Goal: Transaction & Acquisition: Obtain resource

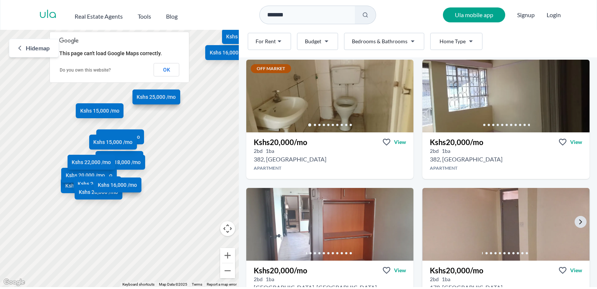
scroll to position [1021, 0]
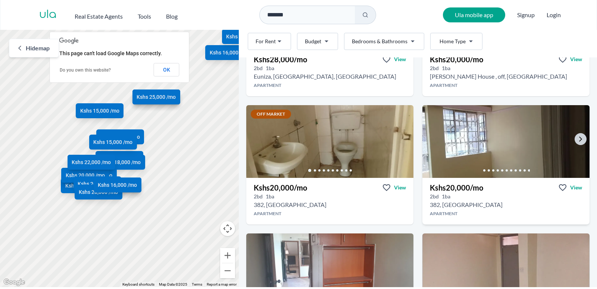
click at [524, 137] on img at bounding box center [505, 141] width 175 height 77
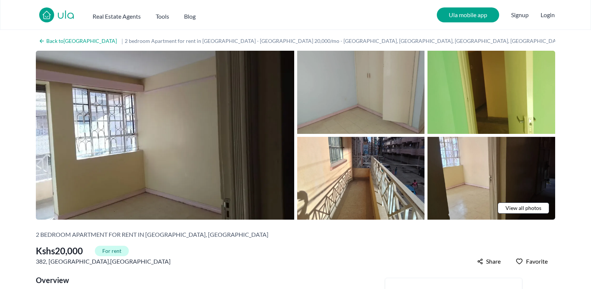
click at [359, 106] on img at bounding box center [361, 92] width 128 height 83
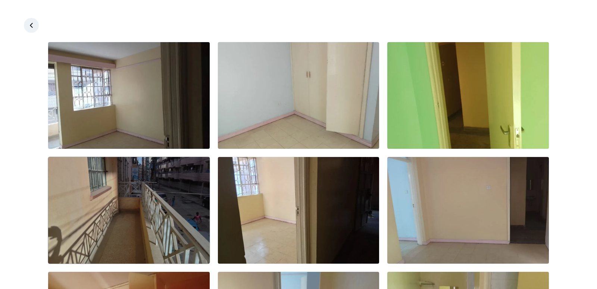
click at [146, 215] on img at bounding box center [129, 210] width 162 height 107
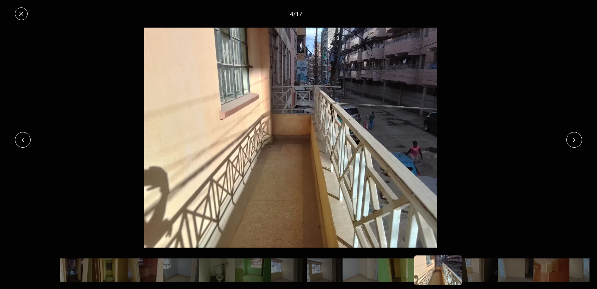
click at [576, 137] on icon at bounding box center [575, 140] width 6 height 6
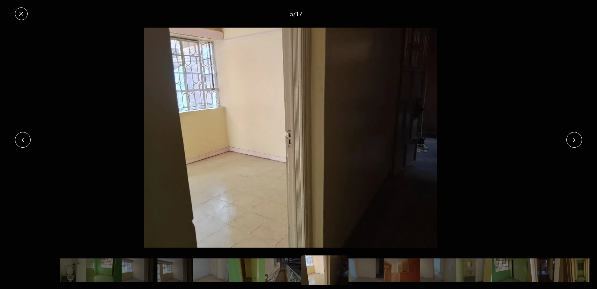
click at [576, 137] on icon at bounding box center [575, 140] width 6 height 6
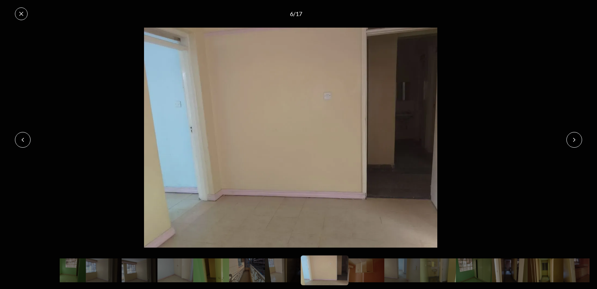
click at [576, 137] on icon at bounding box center [575, 140] width 6 height 6
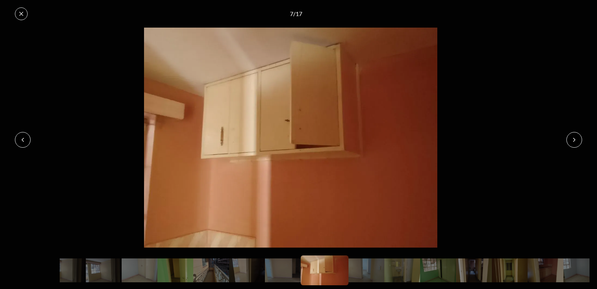
click at [576, 137] on icon at bounding box center [575, 140] width 6 height 6
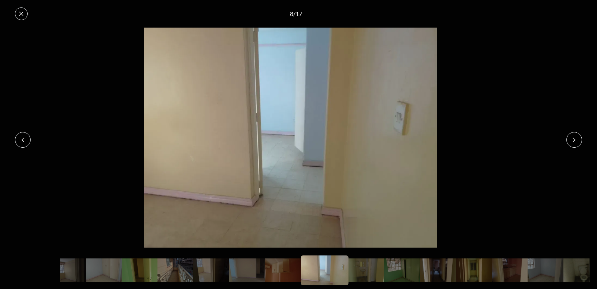
click at [576, 137] on icon at bounding box center [575, 140] width 6 height 6
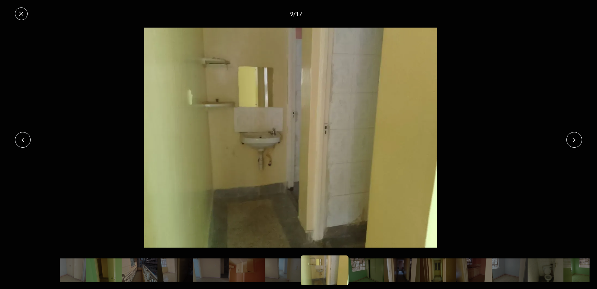
click at [576, 137] on icon at bounding box center [575, 140] width 6 height 6
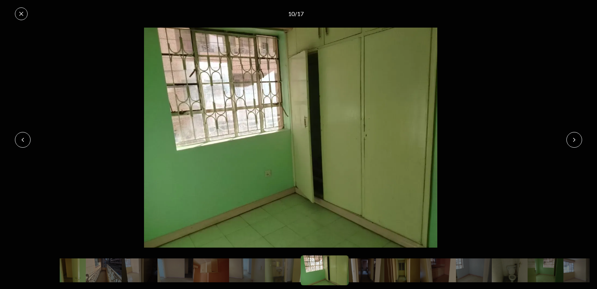
click at [576, 137] on icon at bounding box center [575, 140] width 6 height 6
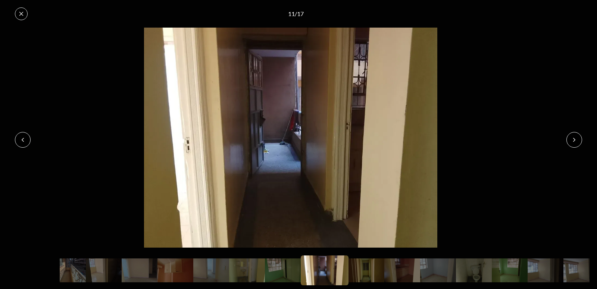
click at [576, 137] on icon at bounding box center [575, 140] width 6 height 6
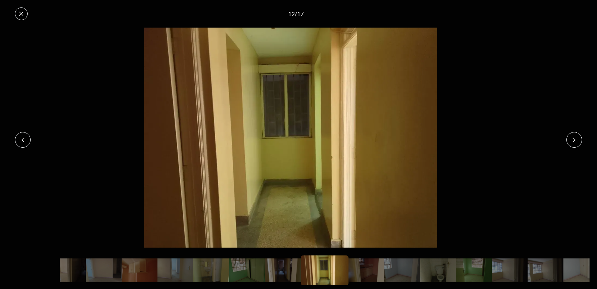
click at [22, 14] on icon at bounding box center [21, 14] width 6 height 6
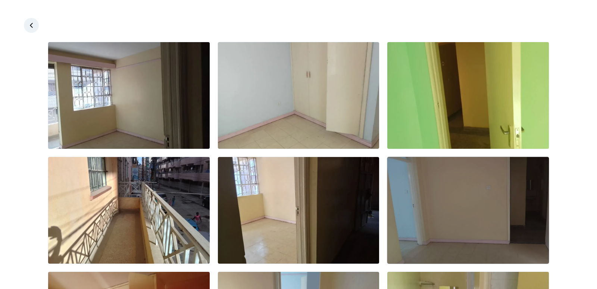
click at [429, 199] on img at bounding box center [469, 210] width 162 height 107
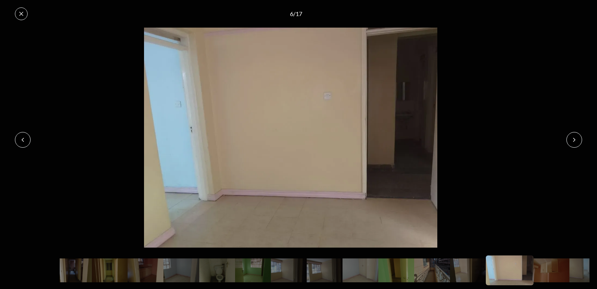
click at [22, 16] on icon at bounding box center [21, 14] width 6 height 6
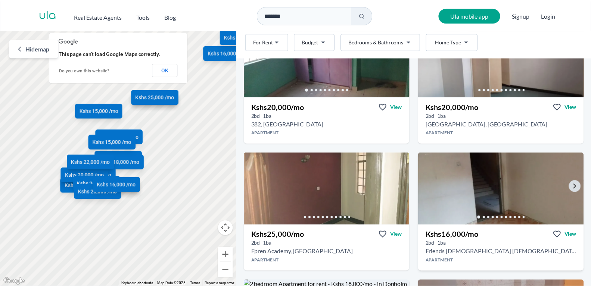
scroll to position [1404, 0]
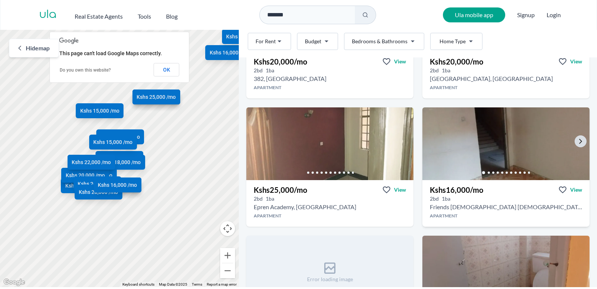
click at [513, 154] on img at bounding box center [505, 144] width 175 height 77
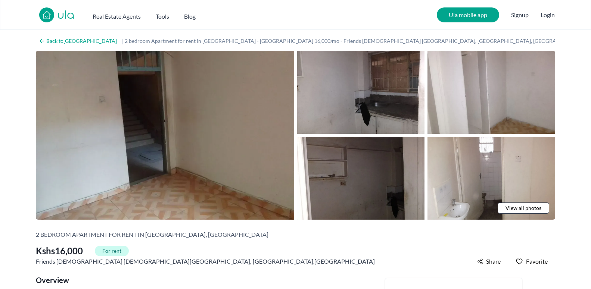
click at [528, 206] on span "View all photos" at bounding box center [523, 208] width 36 height 7
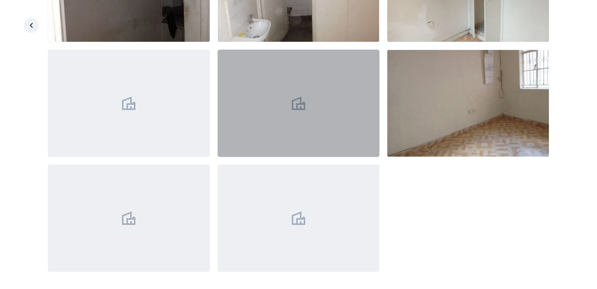
scroll to position [223, 0]
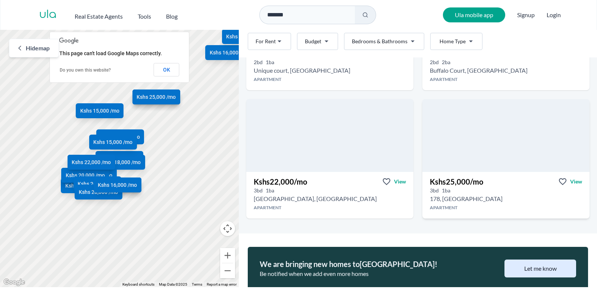
scroll to position [1660, 0]
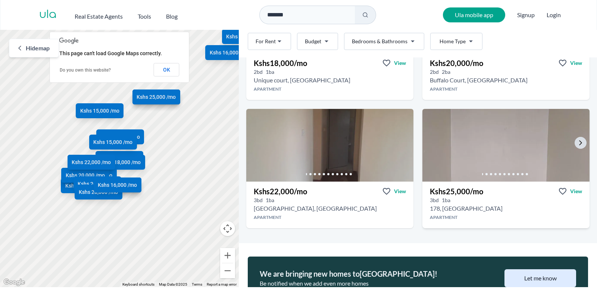
click at [477, 144] on img at bounding box center [505, 145] width 175 height 77
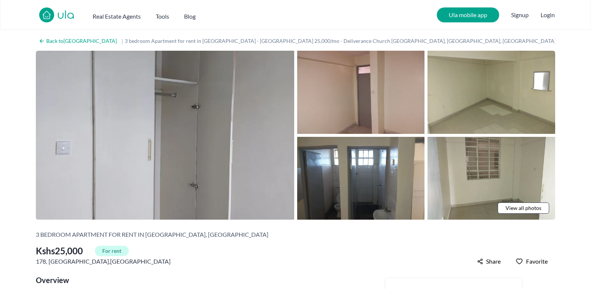
click at [534, 205] on span "View all photos" at bounding box center [523, 208] width 36 height 7
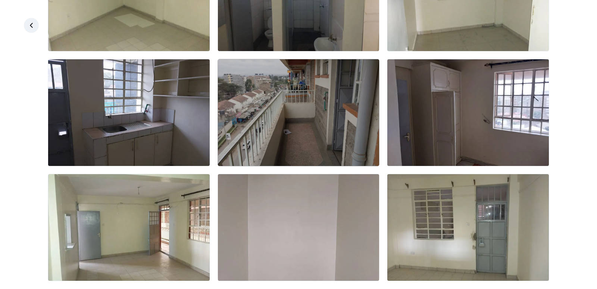
scroll to position [223, 0]
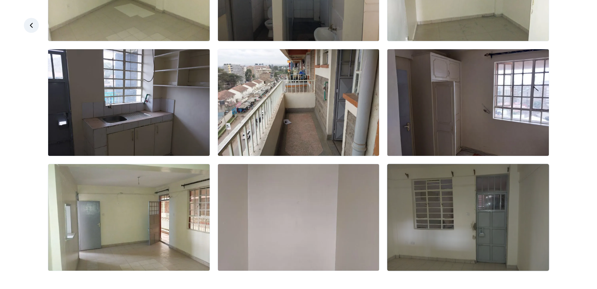
click at [467, 230] on img at bounding box center [469, 217] width 162 height 107
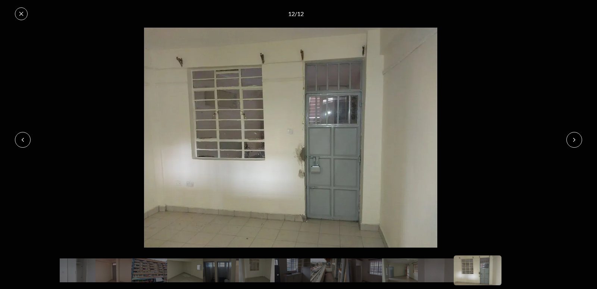
click at [575, 137] on icon at bounding box center [575, 140] width 6 height 6
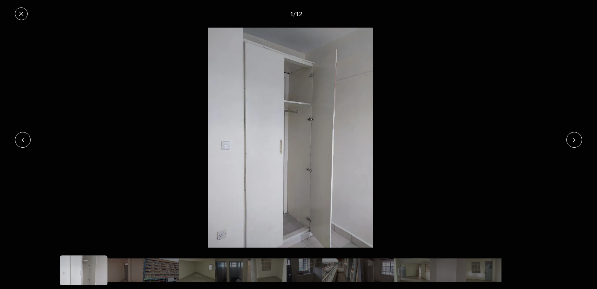
click at [575, 137] on icon at bounding box center [575, 140] width 6 height 6
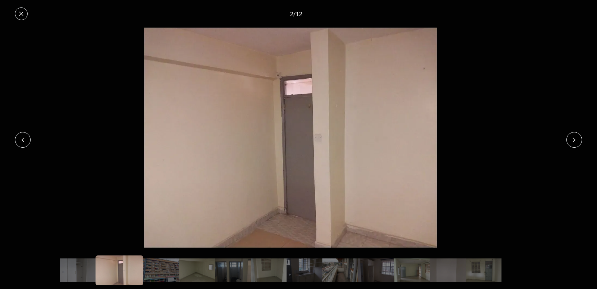
click at [575, 137] on icon at bounding box center [575, 140] width 6 height 6
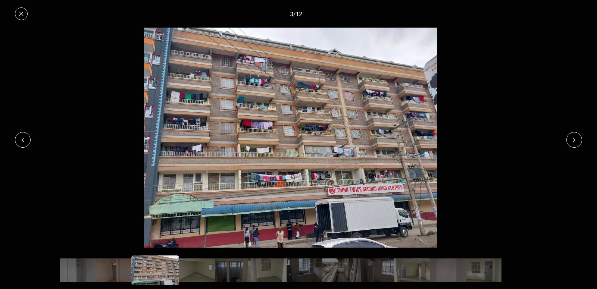
click at [575, 137] on icon at bounding box center [575, 140] width 6 height 6
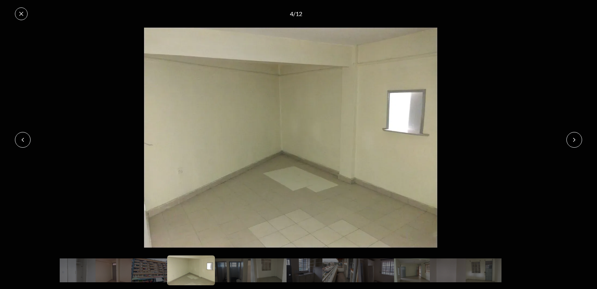
click at [575, 137] on icon at bounding box center [575, 140] width 6 height 6
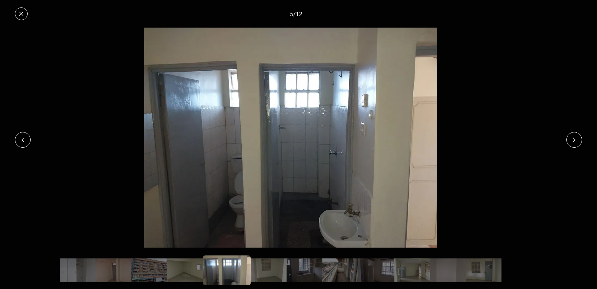
click at [575, 137] on icon at bounding box center [575, 140] width 6 height 6
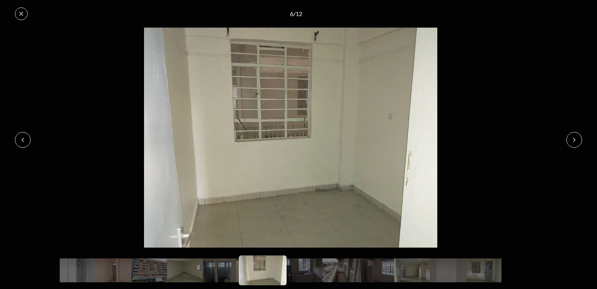
click at [575, 137] on icon at bounding box center [575, 140] width 6 height 6
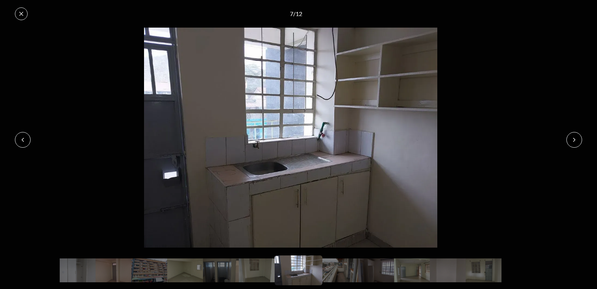
click at [573, 137] on icon at bounding box center [575, 140] width 6 height 6
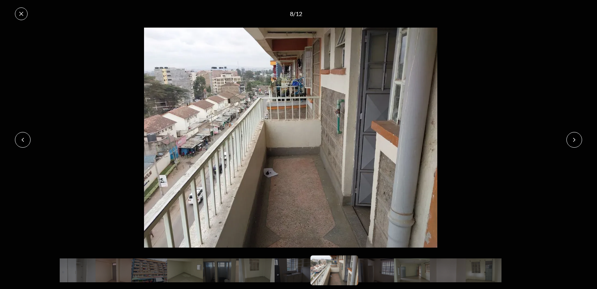
click at [573, 137] on icon at bounding box center [575, 140] width 6 height 6
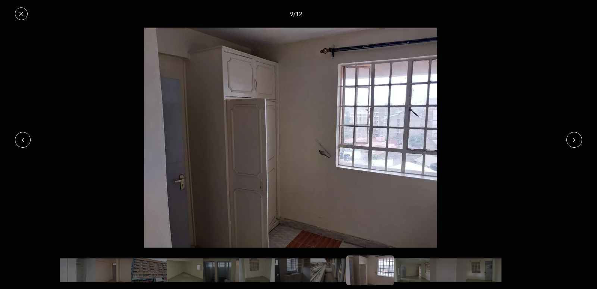
click at [573, 138] on icon at bounding box center [575, 140] width 6 height 6
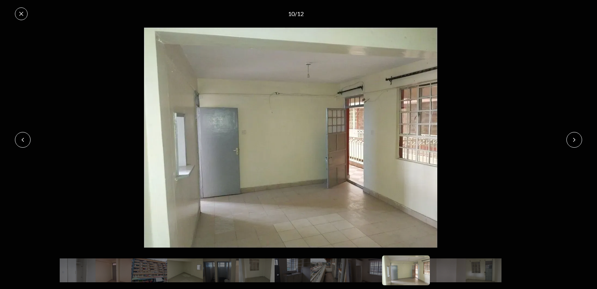
click at [572, 139] on icon at bounding box center [575, 140] width 6 height 6
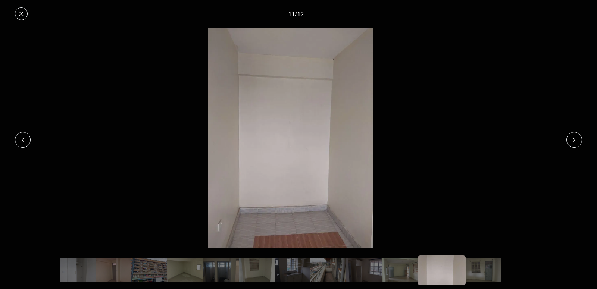
click at [572, 140] on icon at bounding box center [575, 140] width 6 height 6
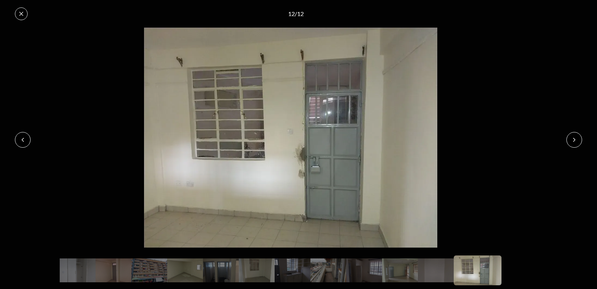
click at [572, 140] on icon at bounding box center [575, 140] width 6 height 6
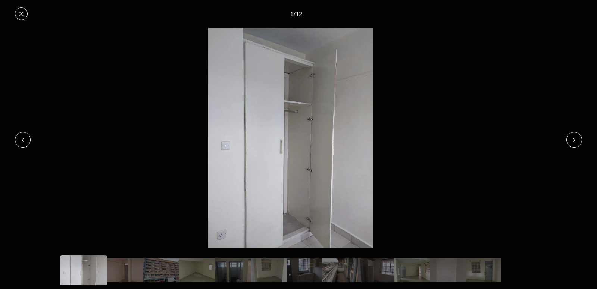
click at [572, 140] on icon at bounding box center [575, 140] width 6 height 6
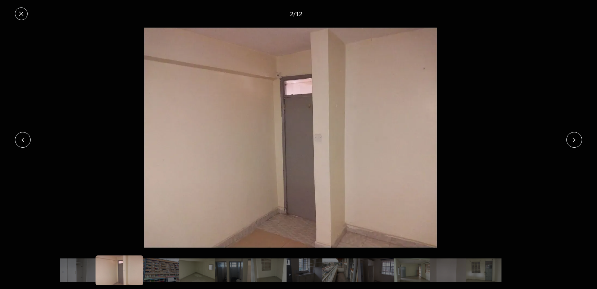
click at [572, 141] on icon at bounding box center [575, 140] width 6 height 6
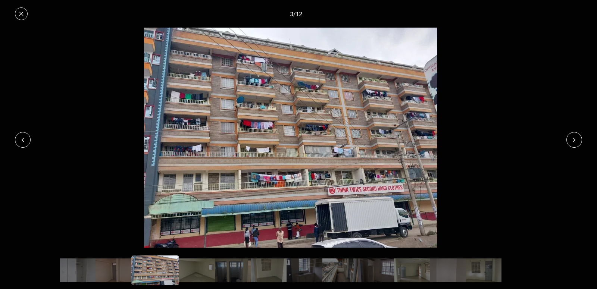
click at [564, 141] on img at bounding box center [291, 138] width 582 height 220
click at [575, 141] on icon at bounding box center [575, 140] width 2 height 3
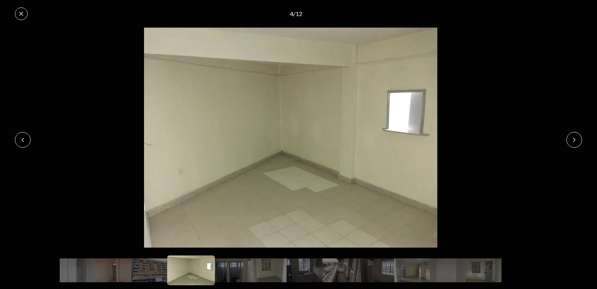
click at [575, 141] on icon at bounding box center [575, 140] width 2 height 3
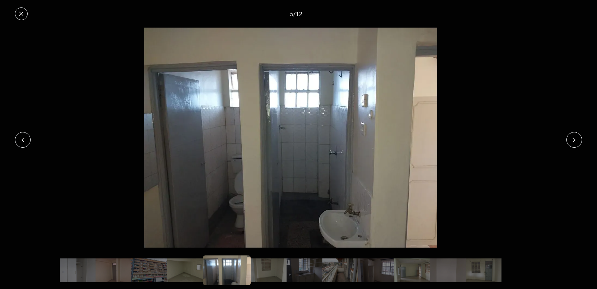
click at [574, 140] on icon at bounding box center [575, 140] width 6 height 6
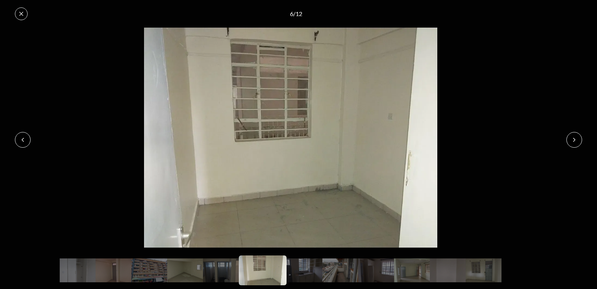
click at [574, 140] on icon at bounding box center [575, 140] width 6 height 6
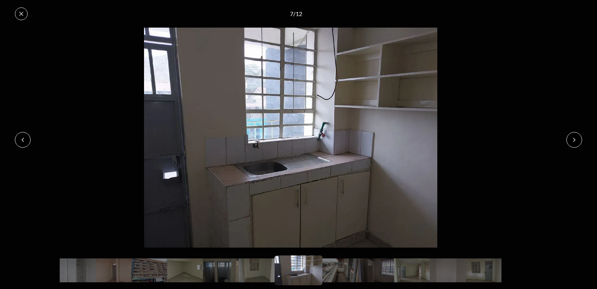
click at [574, 140] on icon at bounding box center [575, 140] width 6 height 6
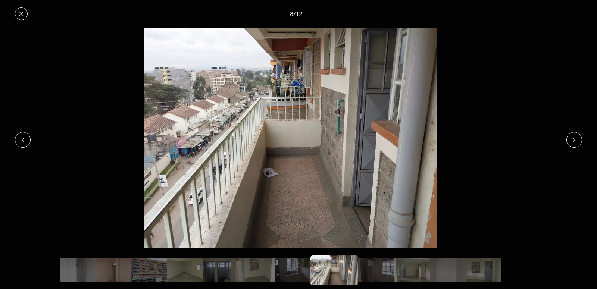
click at [574, 140] on icon at bounding box center [575, 140] width 6 height 6
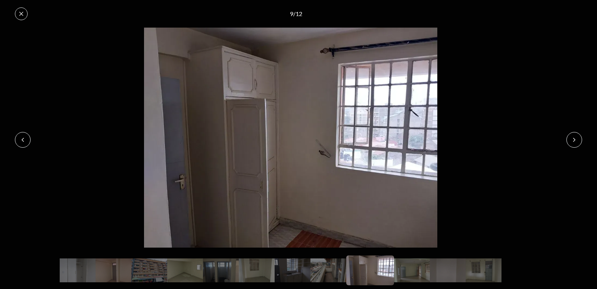
click at [459, 165] on img at bounding box center [291, 138] width 582 height 220
click at [361, 197] on img at bounding box center [291, 138] width 582 height 220
click at [576, 137] on button at bounding box center [575, 140] width 16 height 16
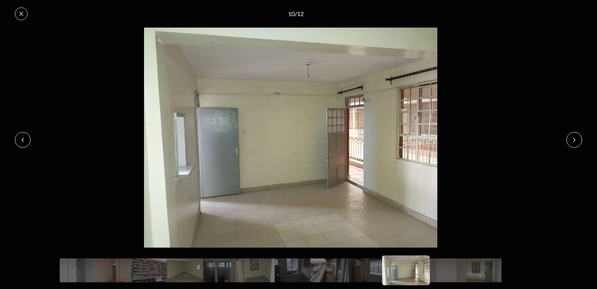
click at [576, 137] on button at bounding box center [575, 140] width 16 height 16
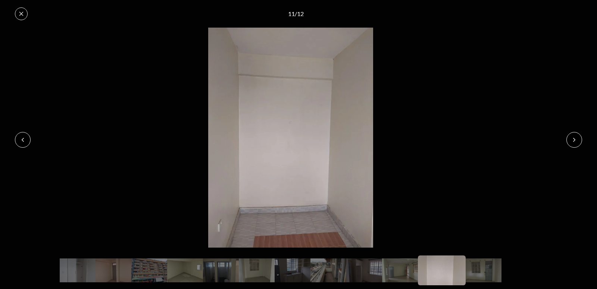
click at [576, 137] on button at bounding box center [575, 140] width 16 height 16
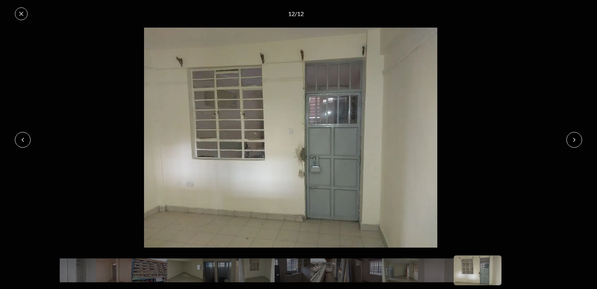
click at [576, 137] on button at bounding box center [575, 140] width 16 height 16
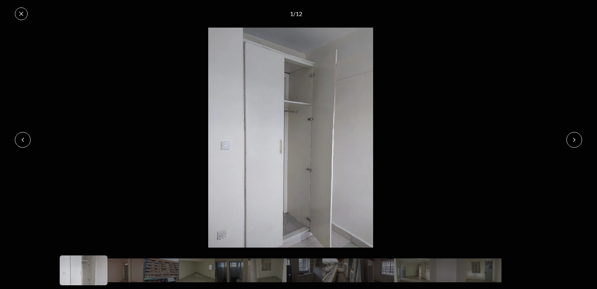
click at [576, 137] on button at bounding box center [575, 140] width 16 height 16
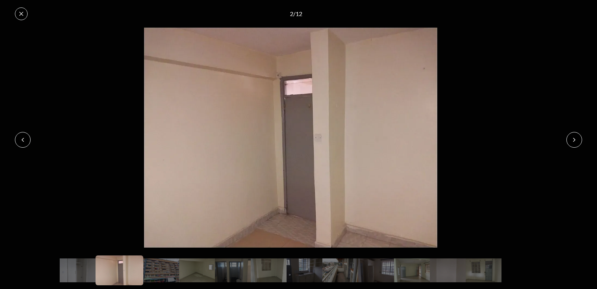
click at [576, 137] on button at bounding box center [575, 140] width 16 height 16
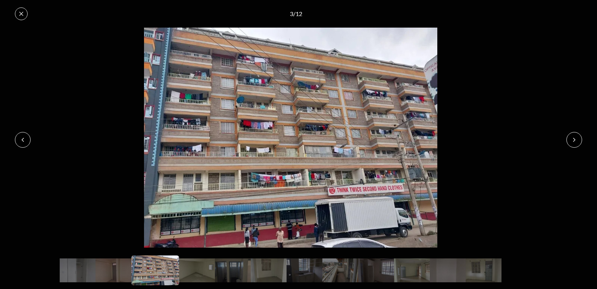
click at [523, 78] on img at bounding box center [291, 138] width 582 height 220
click at [18, 15] on icon at bounding box center [21, 14] width 6 height 6
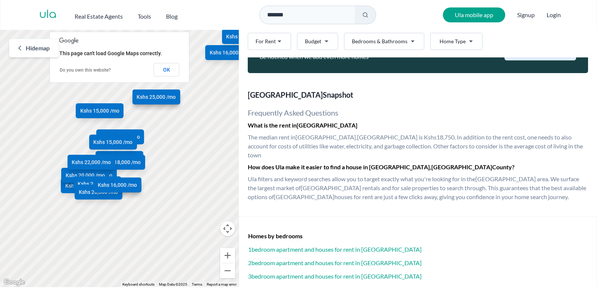
scroll to position [1674, 0]
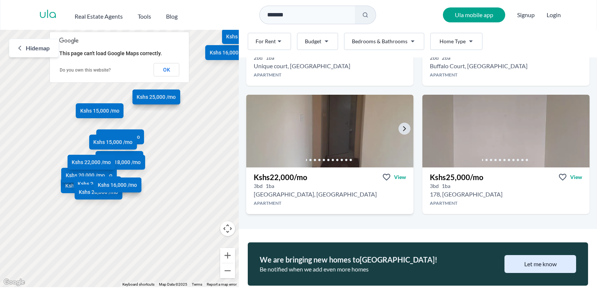
click at [340, 149] on img at bounding box center [329, 131] width 175 height 77
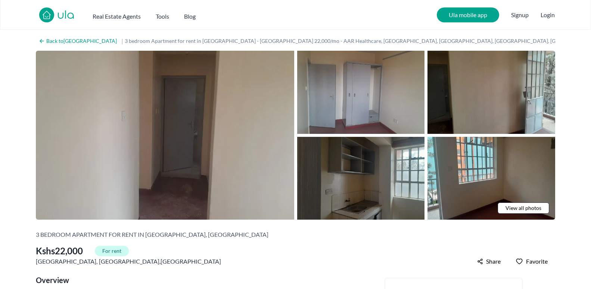
click at [527, 205] on span "View all photos" at bounding box center [523, 208] width 36 height 7
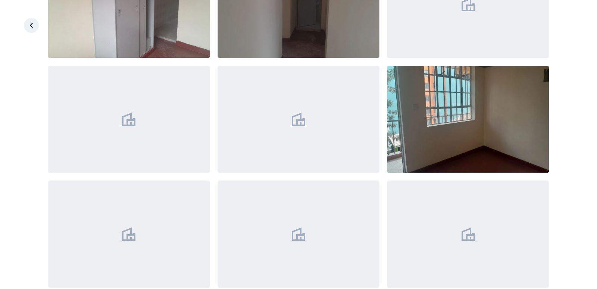
scroll to position [683, 0]
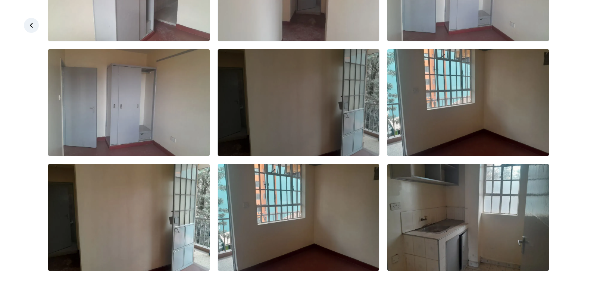
click at [359, 134] on img at bounding box center [299, 102] width 162 height 107
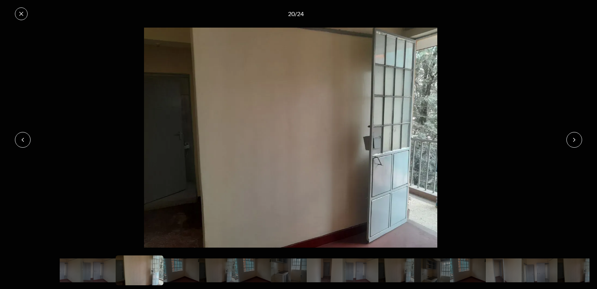
click at [581, 137] on button at bounding box center [575, 140] width 16 height 16
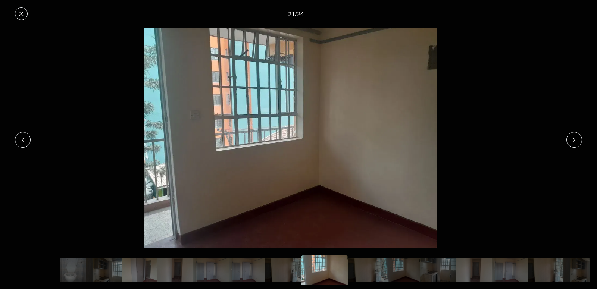
click at [581, 137] on button at bounding box center [575, 140] width 16 height 16
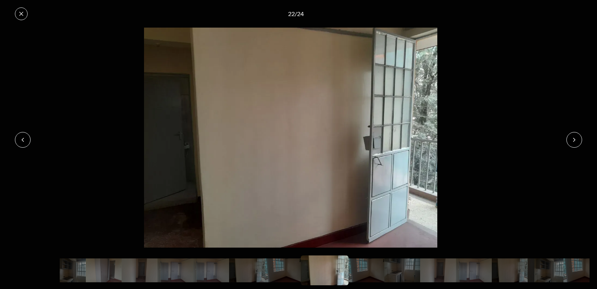
click at [581, 137] on button at bounding box center [575, 140] width 16 height 16
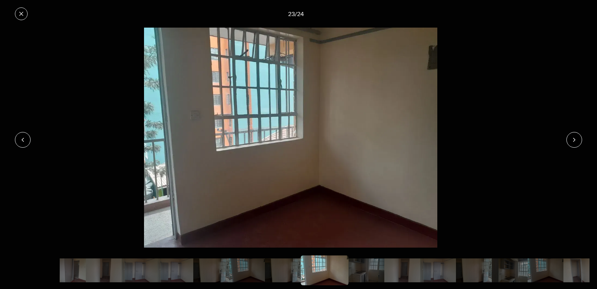
click at [581, 137] on button at bounding box center [575, 140] width 16 height 16
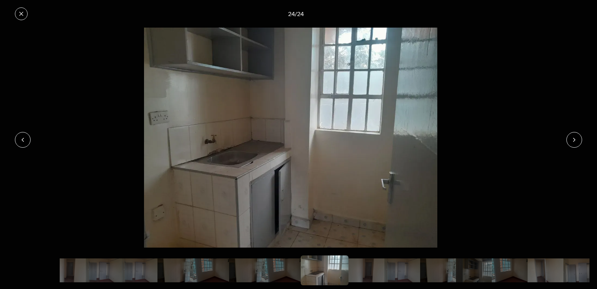
click at [581, 137] on button at bounding box center [575, 140] width 16 height 16
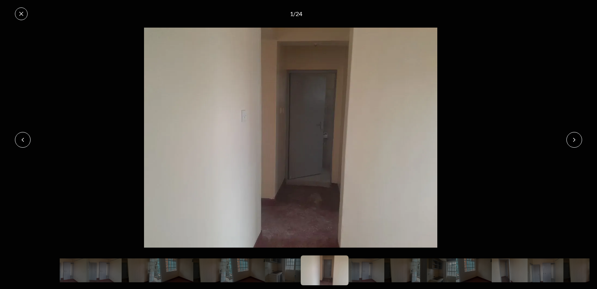
click at [581, 137] on button at bounding box center [575, 140] width 16 height 16
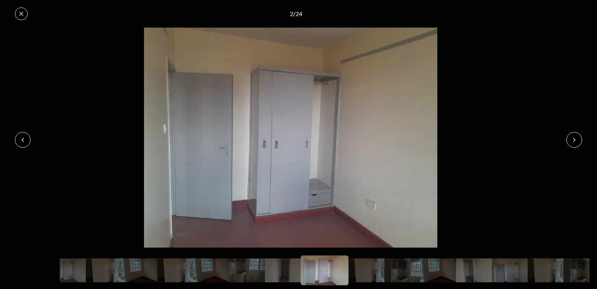
click at [581, 137] on button at bounding box center [575, 140] width 16 height 16
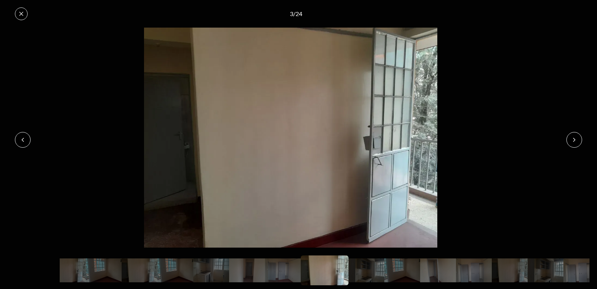
click at [581, 137] on button at bounding box center [575, 140] width 16 height 16
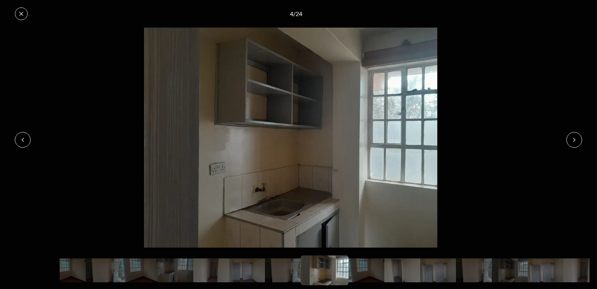
click at [581, 137] on button at bounding box center [575, 140] width 16 height 16
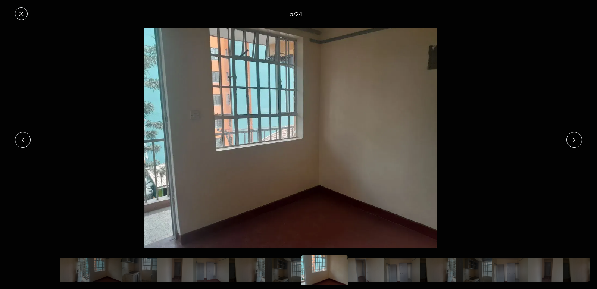
click at [581, 137] on button at bounding box center [575, 140] width 16 height 16
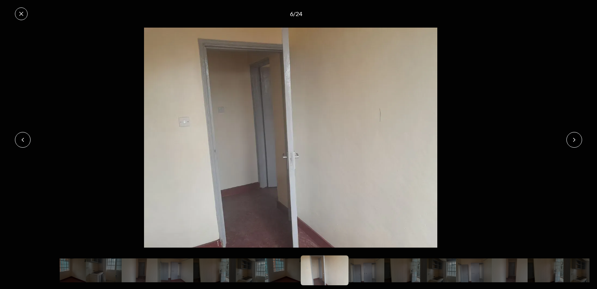
click at [581, 136] on button at bounding box center [575, 140] width 16 height 16
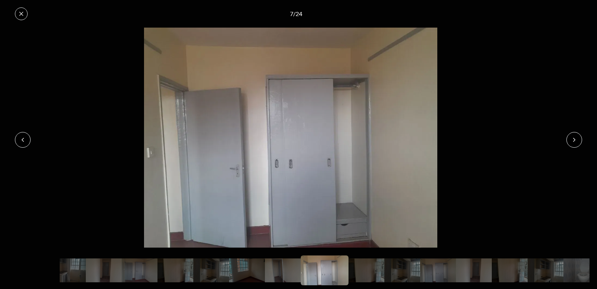
click at [581, 136] on button at bounding box center [575, 140] width 16 height 16
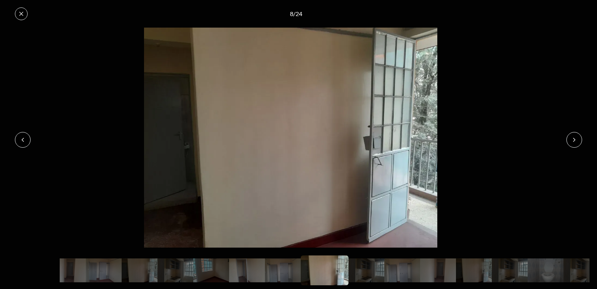
click at [581, 137] on button at bounding box center [575, 140] width 16 height 16
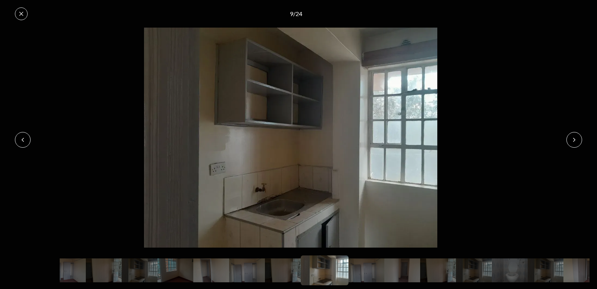
click at [570, 138] on button at bounding box center [575, 140] width 16 height 16
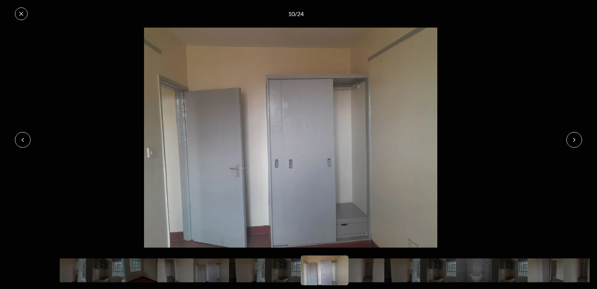
click at [571, 139] on button at bounding box center [575, 140] width 16 height 16
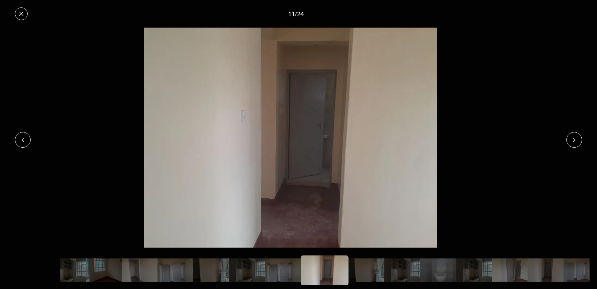
drag, startPoint x: 528, startPoint y: 134, endPoint x: 397, endPoint y: 71, distance: 145.4
click at [528, 134] on img at bounding box center [291, 138] width 582 height 220
click at [12, 15] on div "11 / 24" at bounding box center [298, 14] width 597 height 28
click at [16, 15] on button at bounding box center [21, 13] width 13 height 13
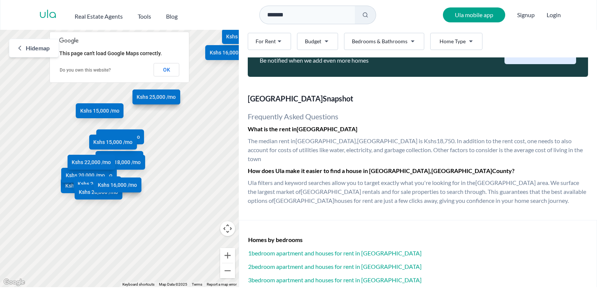
scroll to position [1887, 0]
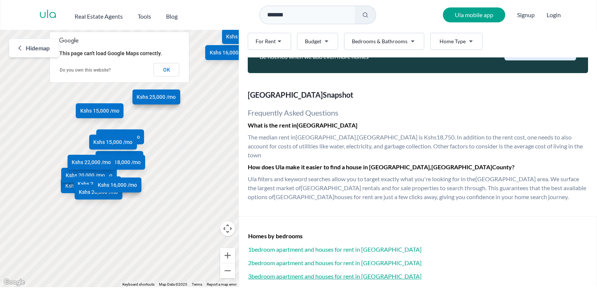
click at [291, 272] on h3 "3 bedroom apartment and houses for rent in [GEOGRAPHIC_DATA]" at bounding box center [418, 276] width 340 height 9
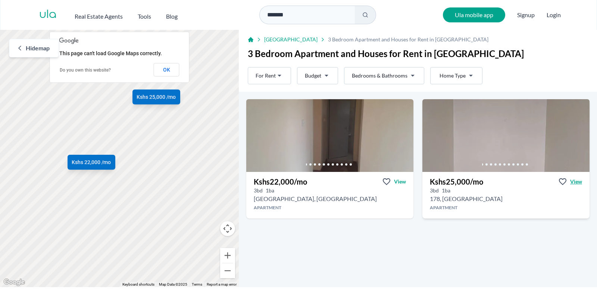
click at [572, 182] on span "View" at bounding box center [576, 181] width 12 height 7
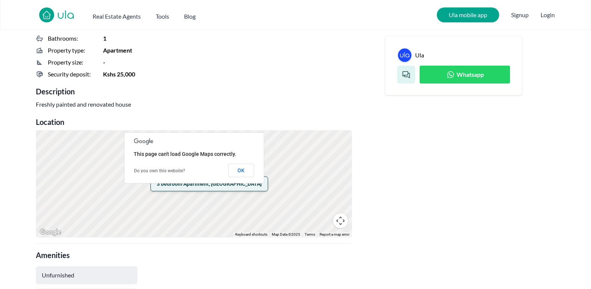
scroll to position [305, 0]
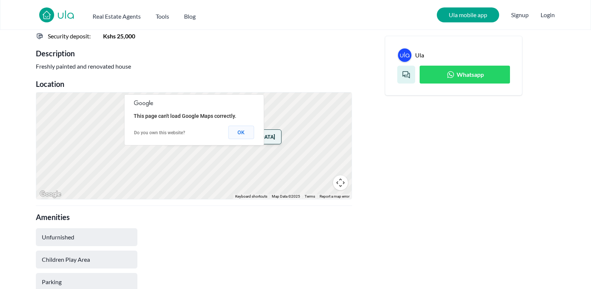
click at [238, 137] on button "OK" at bounding box center [241, 132] width 26 height 13
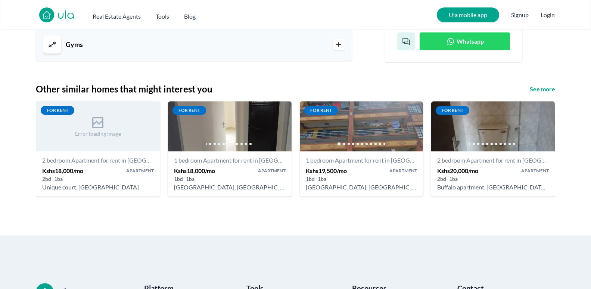
scroll to position [819, 0]
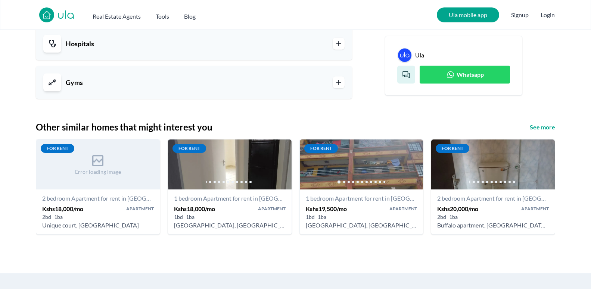
click at [463, 72] on span "Whatsapp" at bounding box center [470, 74] width 27 height 9
